Goal: Task Accomplishment & Management: Use online tool/utility

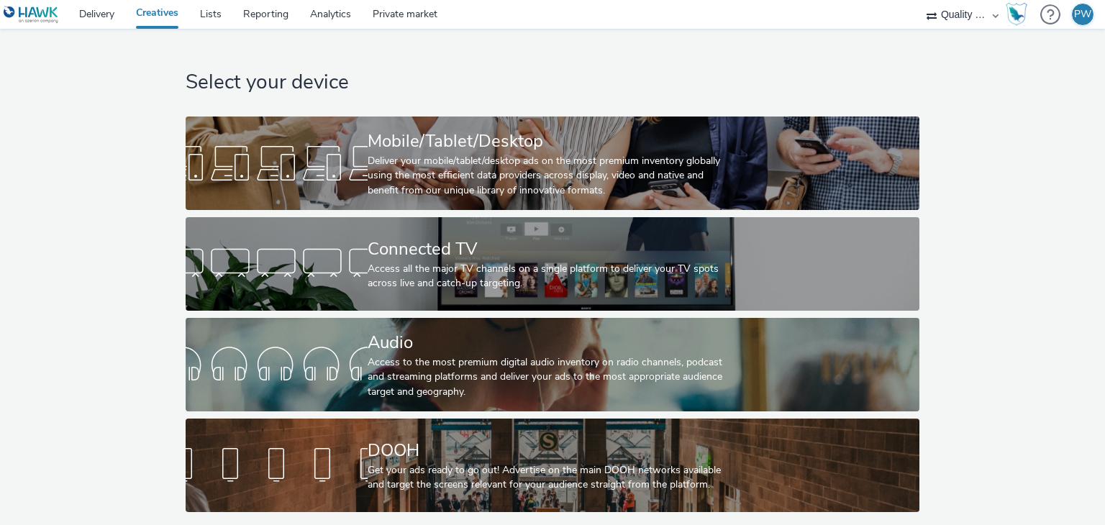
scroll to position [5, 0]
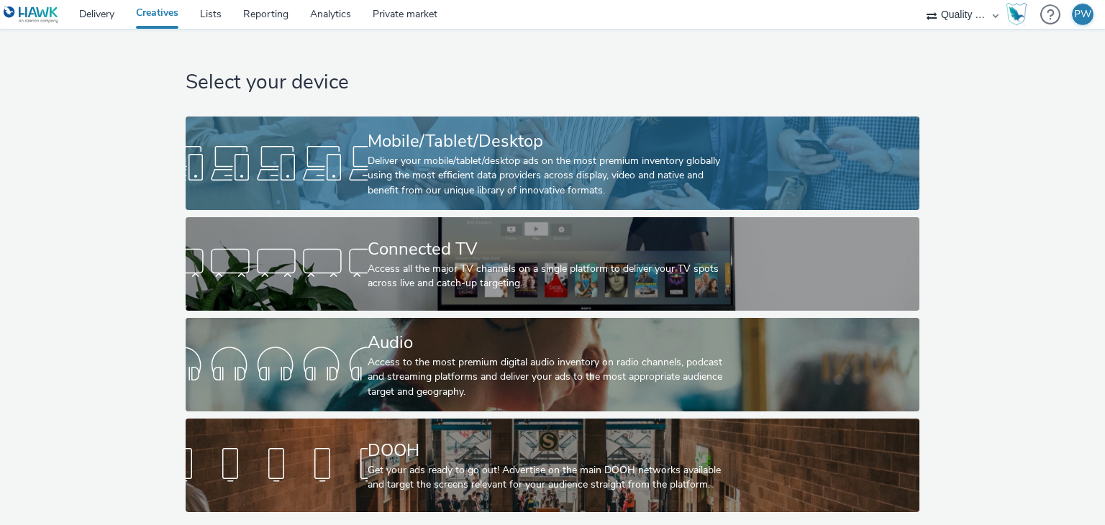
click at [609, 159] on div "Deliver your mobile/tablet/desktop ads on the most premium inventory globally u…" at bounding box center [550, 176] width 364 height 44
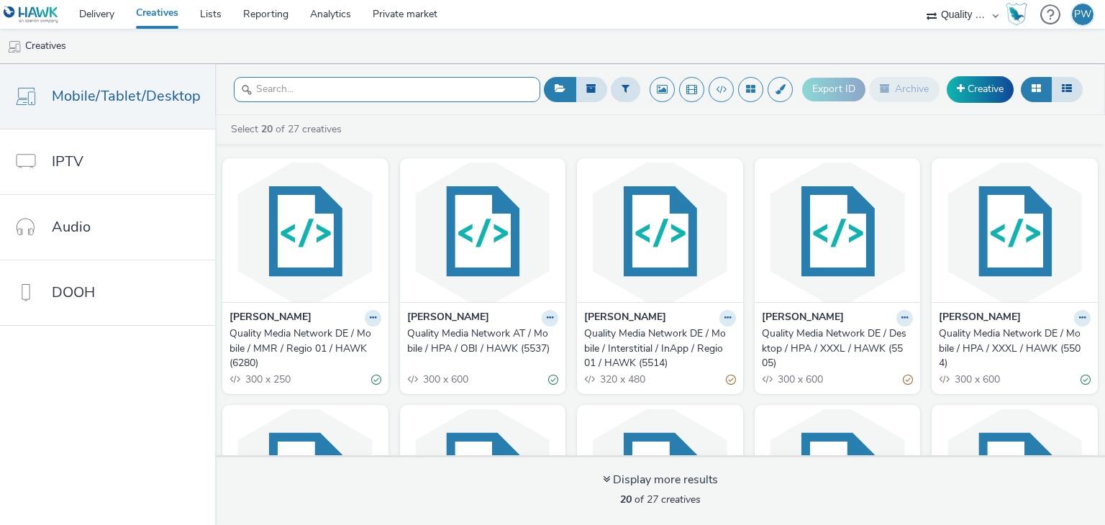
click at [366, 87] on input "text" at bounding box center [387, 89] width 306 height 25
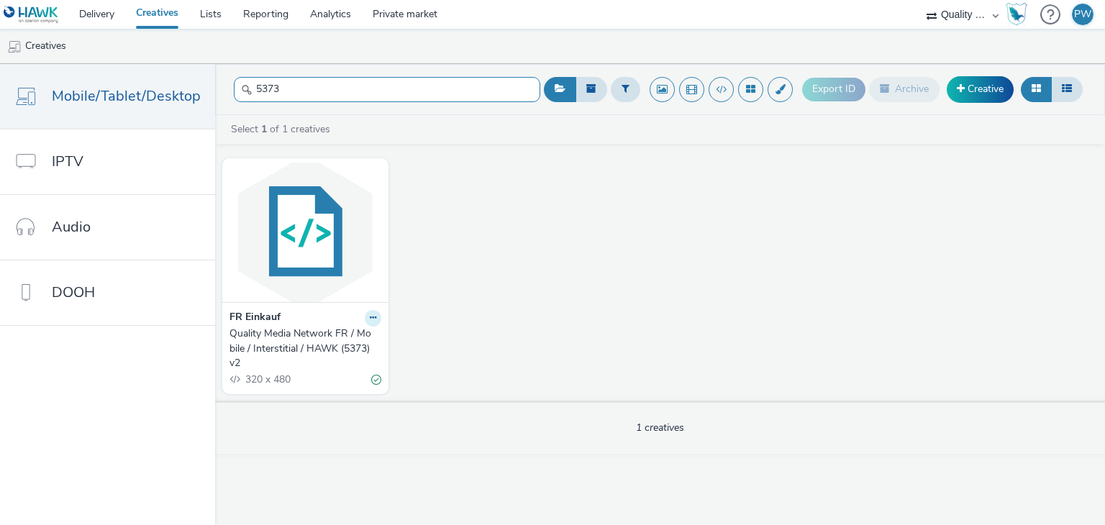
type input "5373"
click at [371, 318] on icon at bounding box center [373, 318] width 6 height 9
click at [363, 337] on link "Edit" at bounding box center [327, 343] width 108 height 29
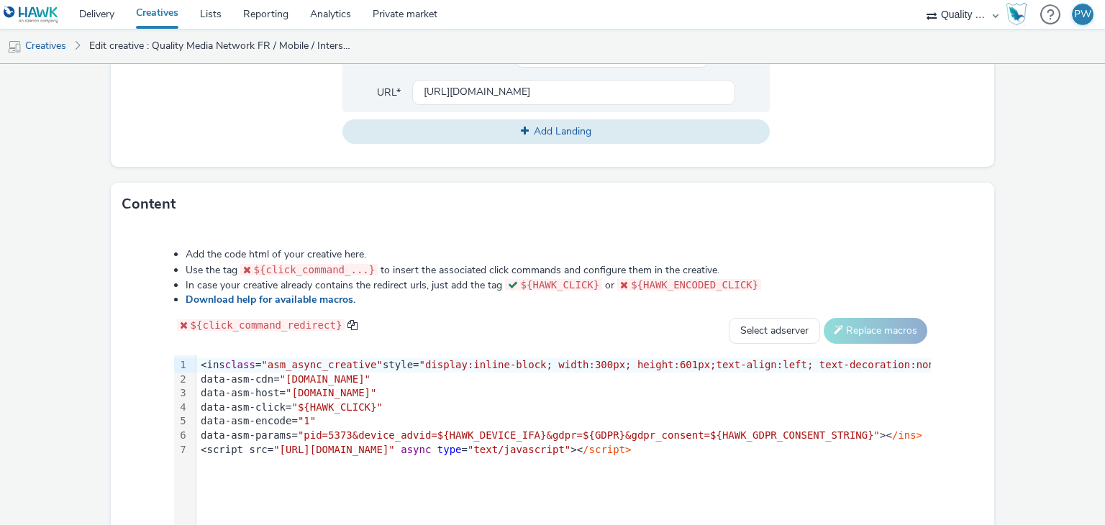
scroll to position [576, 0]
